Goal: Task Accomplishment & Management: Use online tool/utility

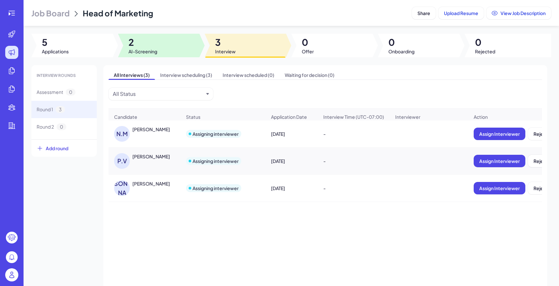
click at [155, 50] on span "AI-Screening" at bounding box center [142, 51] width 29 height 7
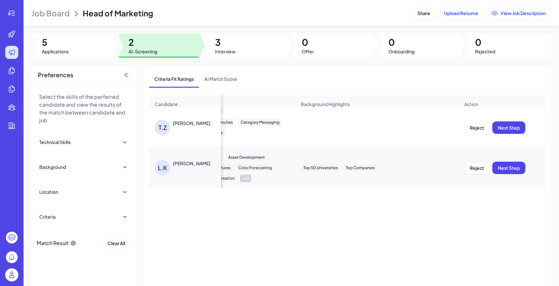
scroll to position [0, 610]
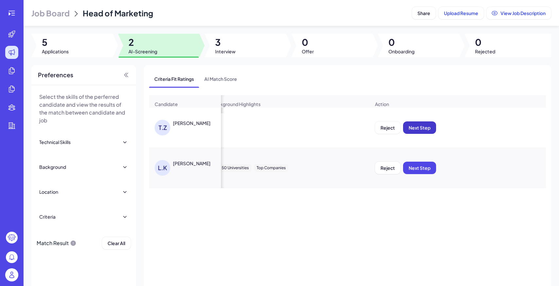
click at [428, 127] on span "Next Step" at bounding box center [420, 128] width 22 height 6
click at [425, 169] on div "Candidate Criteria Fit Ratings Criteria Match Score Skills Relative Work Experi…" at bounding box center [347, 204] width 397 height 218
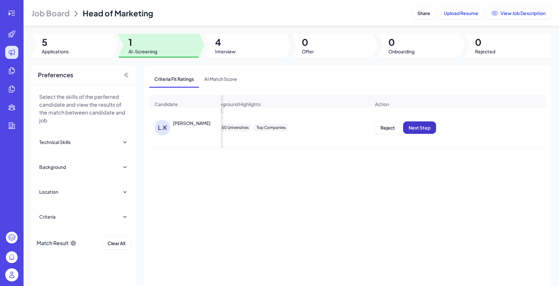
click at [415, 124] on button "Next Step" at bounding box center [419, 127] width 33 height 12
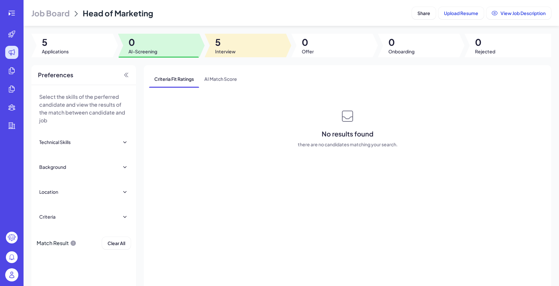
click at [245, 50] on div at bounding box center [245, 46] width 81 height 24
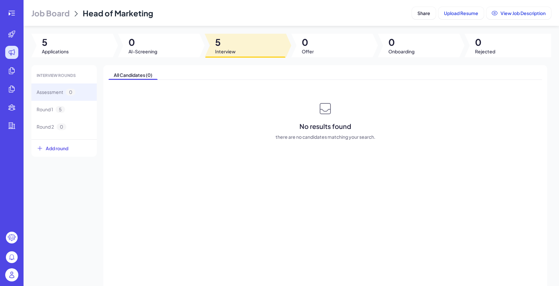
scroll to position [23, 0]
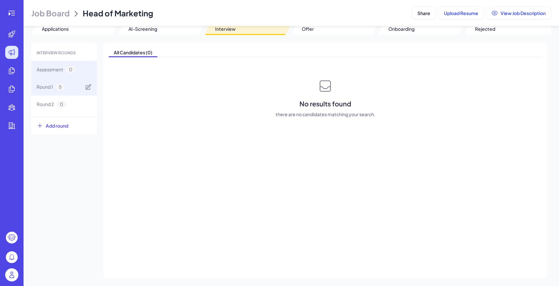
click at [75, 84] on div "Round 1 5" at bounding box center [63, 86] width 65 height 17
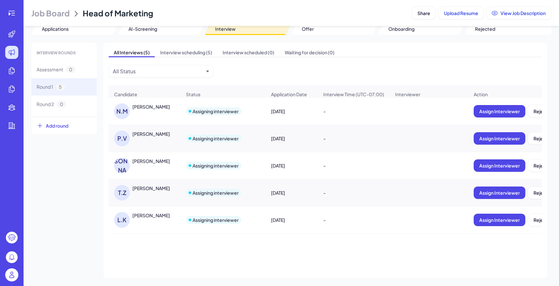
click at [150, 191] on div "[PERSON_NAME]" at bounding box center [151, 188] width 38 height 7
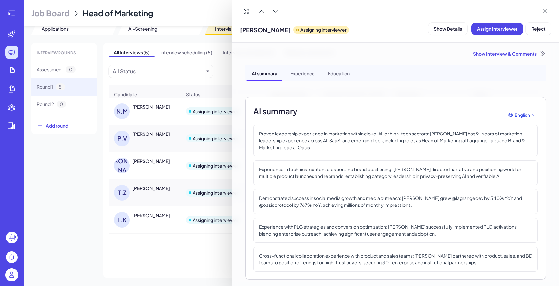
click at [368, 29] on div "[PERSON_NAME] Assigning interviewer Show Details Assign Interviewer Reject" at bounding box center [395, 28] width 311 height 17
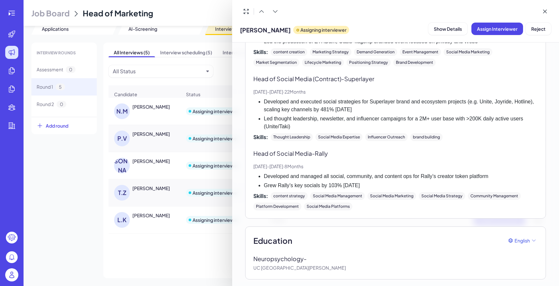
scroll to position [0, 0]
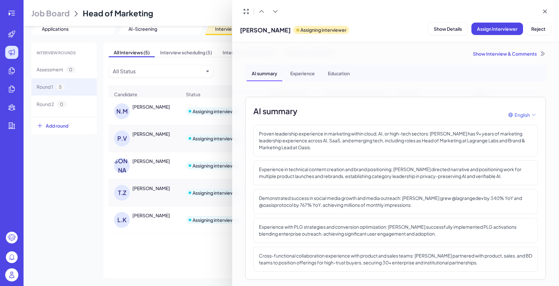
click at [404, 34] on div "[PERSON_NAME] Assigning interviewer Show Details Assign Interviewer Reject" at bounding box center [395, 28] width 311 height 17
click at [156, 220] on div at bounding box center [279, 143] width 559 height 286
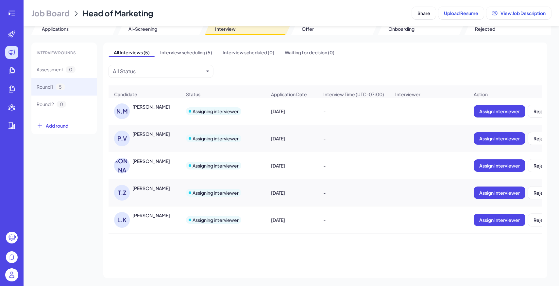
click at [154, 216] on div "[PERSON_NAME]" at bounding box center [151, 215] width 38 height 7
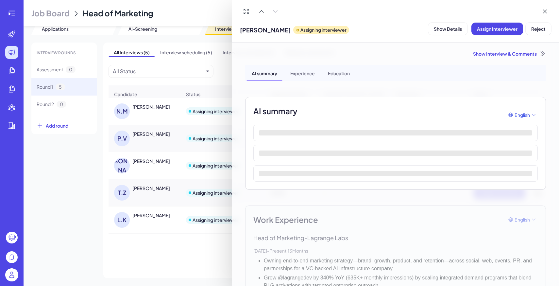
click at [412, 31] on div "[PERSON_NAME] Assigning interviewer Show Details Assign Interviewer Reject" at bounding box center [395, 28] width 311 height 17
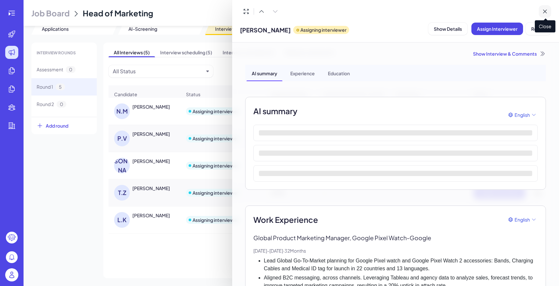
click at [548, 9] on icon at bounding box center [545, 11] width 7 height 7
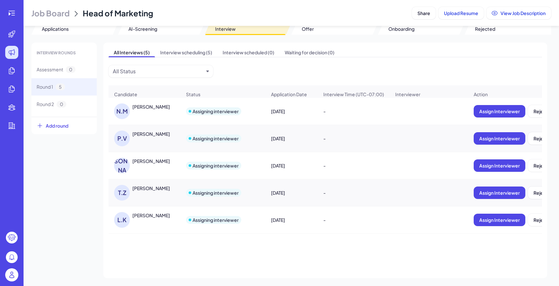
click at [158, 191] on div "[PERSON_NAME]" at bounding box center [156, 188] width 49 height 7
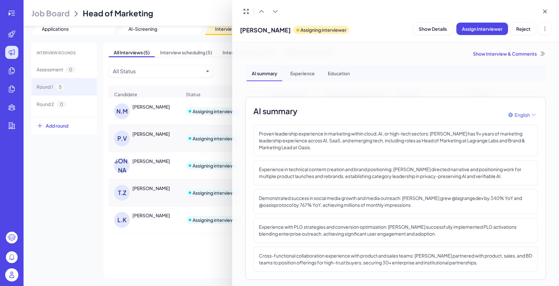
click at [144, 218] on div at bounding box center [279, 143] width 559 height 286
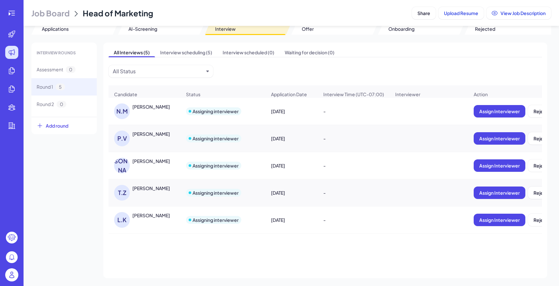
click at [147, 217] on div "[PERSON_NAME]" at bounding box center [151, 215] width 38 height 7
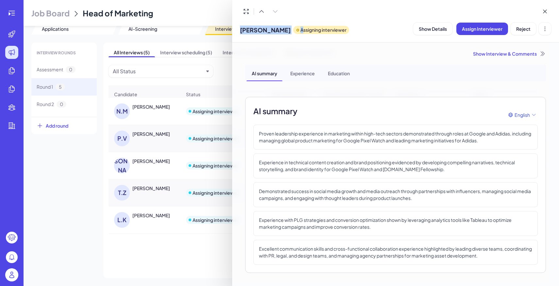
drag, startPoint x: 238, startPoint y: 27, endPoint x: 291, endPoint y: 27, distance: 52.6
click at [291, 27] on div "[PERSON_NAME] Assigning interviewer Show Details Assign Interviewer Reject" at bounding box center [395, 21] width 327 height 42
click at [146, 137] on div at bounding box center [279, 143] width 559 height 286
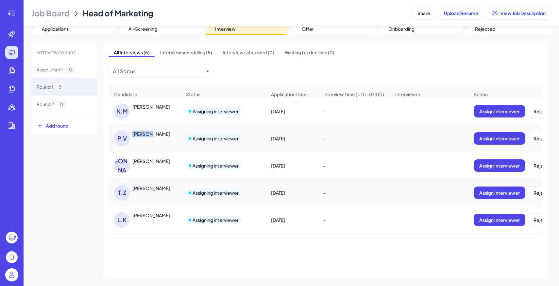
click at [146, 137] on div "[PERSON_NAME]" at bounding box center [151, 133] width 38 height 7
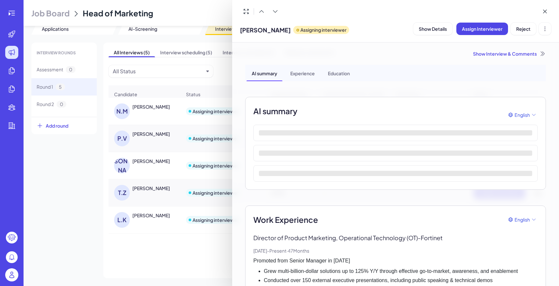
click at [136, 194] on div at bounding box center [279, 143] width 559 height 286
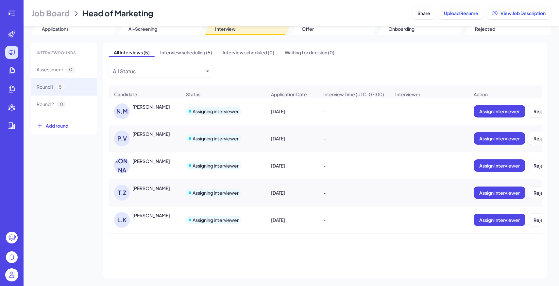
click at [152, 188] on div "[PERSON_NAME]" at bounding box center [151, 188] width 38 height 7
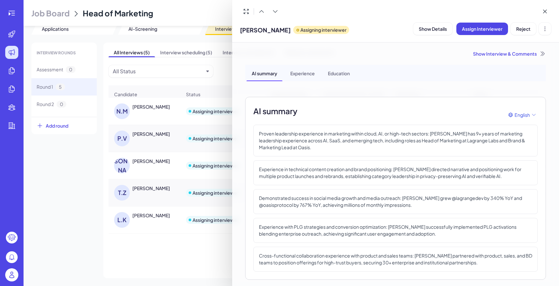
click at [169, 177] on div at bounding box center [279, 143] width 559 height 286
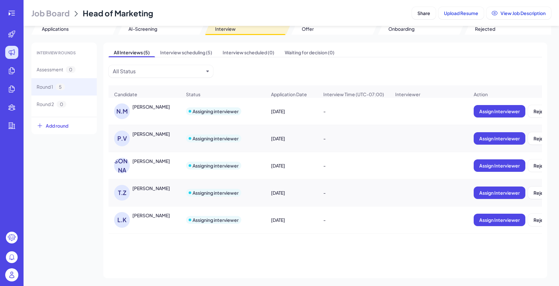
click at [148, 189] on div "[PERSON_NAME]" at bounding box center [151, 188] width 38 height 7
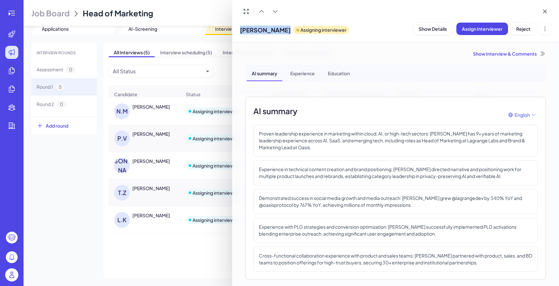
drag, startPoint x: 240, startPoint y: 29, endPoint x: 276, endPoint y: 31, distance: 36.0
click at [276, 31] on div "[PERSON_NAME] Assigning interviewer" at bounding box center [294, 28] width 109 height 17
copy span "[PERSON_NAME]"
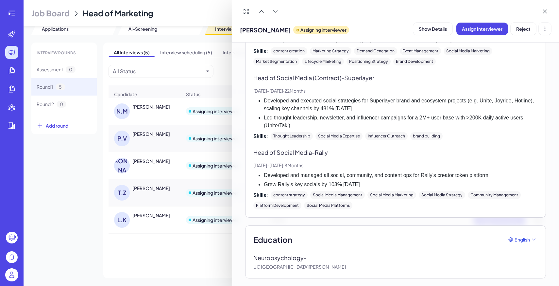
scroll to position [589, 0]
click at [180, 250] on div at bounding box center [279, 143] width 559 height 286
